Goal: Check status: Check status

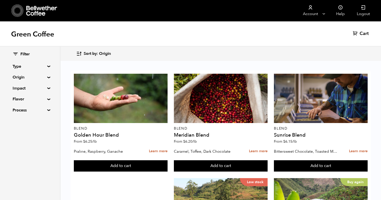
click at [360, 33] on span "Cart" at bounding box center [364, 34] width 9 height 6
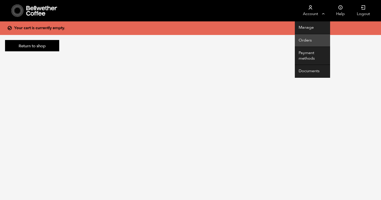
click at [302, 38] on link "Orders" at bounding box center [312, 40] width 35 height 13
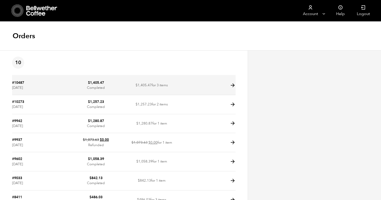
click at [231, 84] on icon at bounding box center [233, 86] width 6 height 6
